Goal: Entertainment & Leisure: Consume media (video, audio)

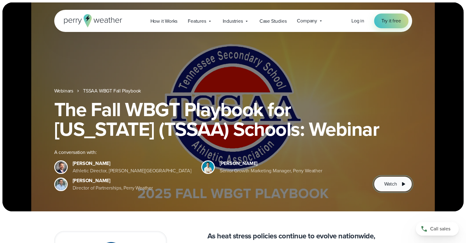
click at [393, 183] on span "Watch" at bounding box center [390, 183] width 13 height 7
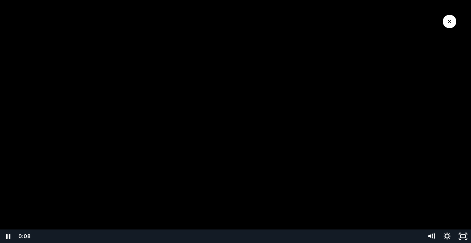
click at [360, 82] on div at bounding box center [235, 121] width 471 height 243
click at [244, 117] on div at bounding box center [235, 121] width 471 height 243
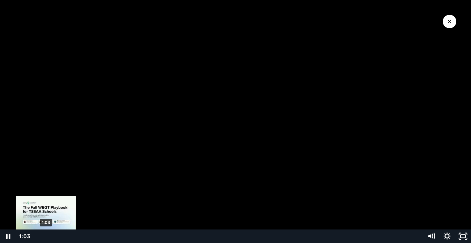
click at [46, 237] on div "Playbar" at bounding box center [46, 236] width 5 height 5
click at [49, 236] on div "Playbar" at bounding box center [47, 236] width 5 height 5
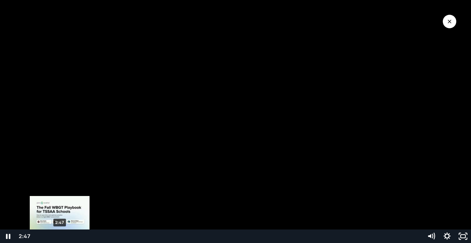
drag, startPoint x: 49, startPoint y: 236, endPoint x: 60, endPoint y: 238, distance: 10.9
click at [60, 238] on div "Playbar" at bounding box center [59, 236] width 5 height 5
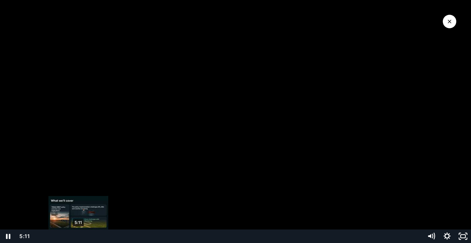
click at [79, 239] on div "5:11" at bounding box center [228, 235] width 382 height 13
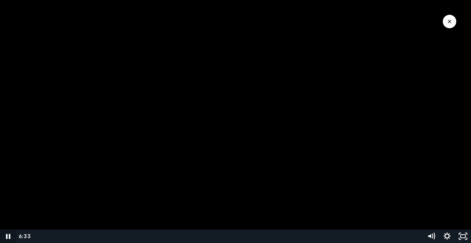
click at [10, 238] on icon "Pause" at bounding box center [8, 235] width 4 height 5
click at [9, 234] on icon "Play Video" at bounding box center [9, 235] width 16 height 13
click at [9, 236] on icon "Pause" at bounding box center [8, 235] width 4 height 5
click at [8, 237] on icon "Play Video" at bounding box center [8, 235] width 5 height 7
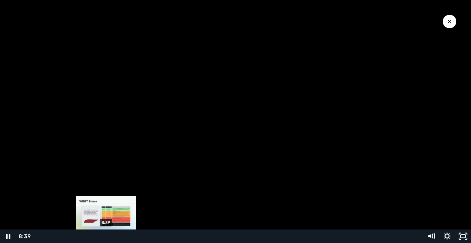
click at [106, 239] on div "8:39" at bounding box center [228, 235] width 382 height 13
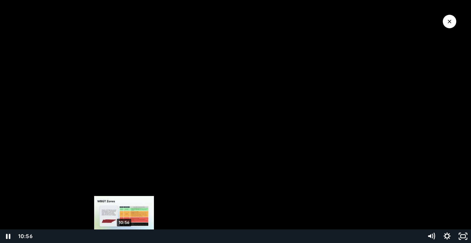
click at [124, 241] on div "10:56" at bounding box center [228, 235] width 382 height 13
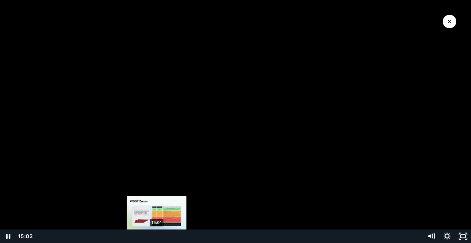
click at [163, 240] on div "15:01" at bounding box center [228, 235] width 382 height 13
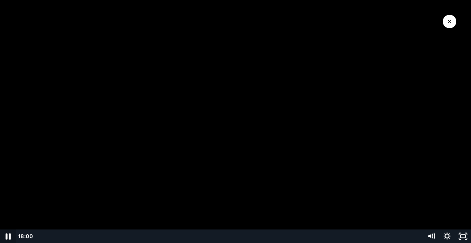
click at [8, 236] on icon "Pause" at bounding box center [7, 236] width 19 height 16
click at [9, 236] on icon "Play Video" at bounding box center [8, 236] width 4 height 6
click at [7, 237] on icon "Pause" at bounding box center [8, 236] width 5 height 6
click at [7, 237] on icon "Play Video" at bounding box center [8, 235] width 5 height 7
click at [7, 237] on icon "Pause" at bounding box center [8, 235] width 16 height 13
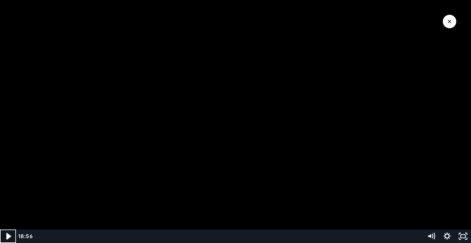
click at [5, 236] on icon "Play Video" at bounding box center [8, 236] width 19 height 16
click at [7, 235] on icon "Pause" at bounding box center [8, 236] width 5 height 6
